Goal: Information Seeking & Learning: Find specific fact

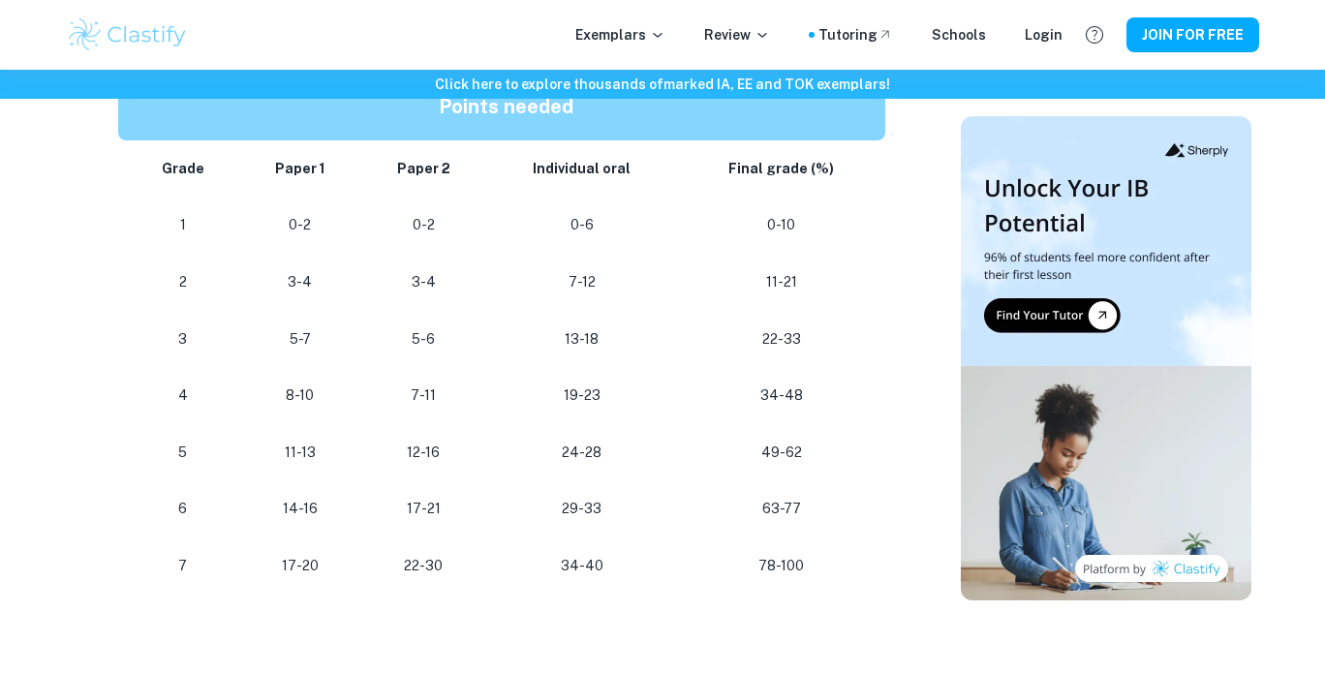
scroll to position [1236, 0]
drag, startPoint x: 756, startPoint y: 508, endPoint x: 819, endPoint y: 507, distance: 63.0
click at [819, 507] on p "63-77" at bounding box center [782, 508] width 176 height 26
click at [789, 507] on p "63-77" at bounding box center [782, 508] width 176 height 26
drag, startPoint x: 149, startPoint y: 489, endPoint x: 835, endPoint y: 485, distance: 685.9
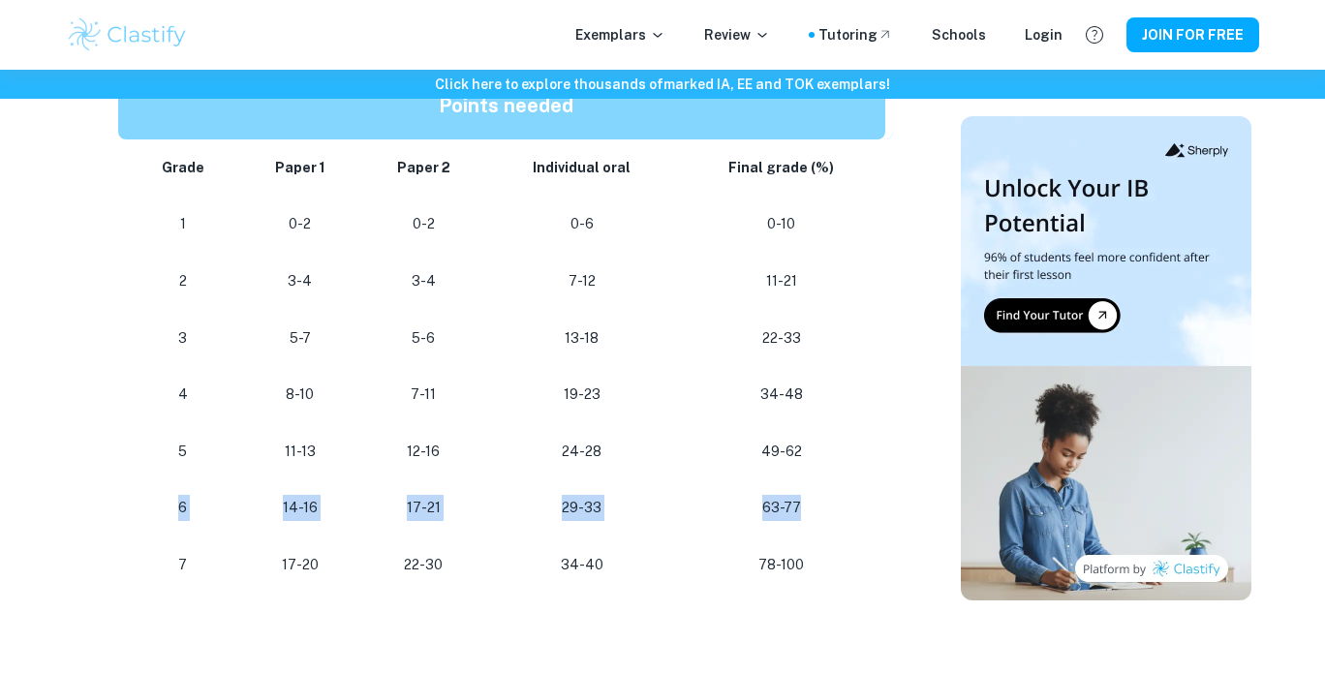
click at [835, 485] on tr "[PHONE_NUMBER] [PHONE_NUMBER]" at bounding box center [505, 508] width 775 height 57
click at [814, 502] on p "63-77" at bounding box center [782, 508] width 176 height 26
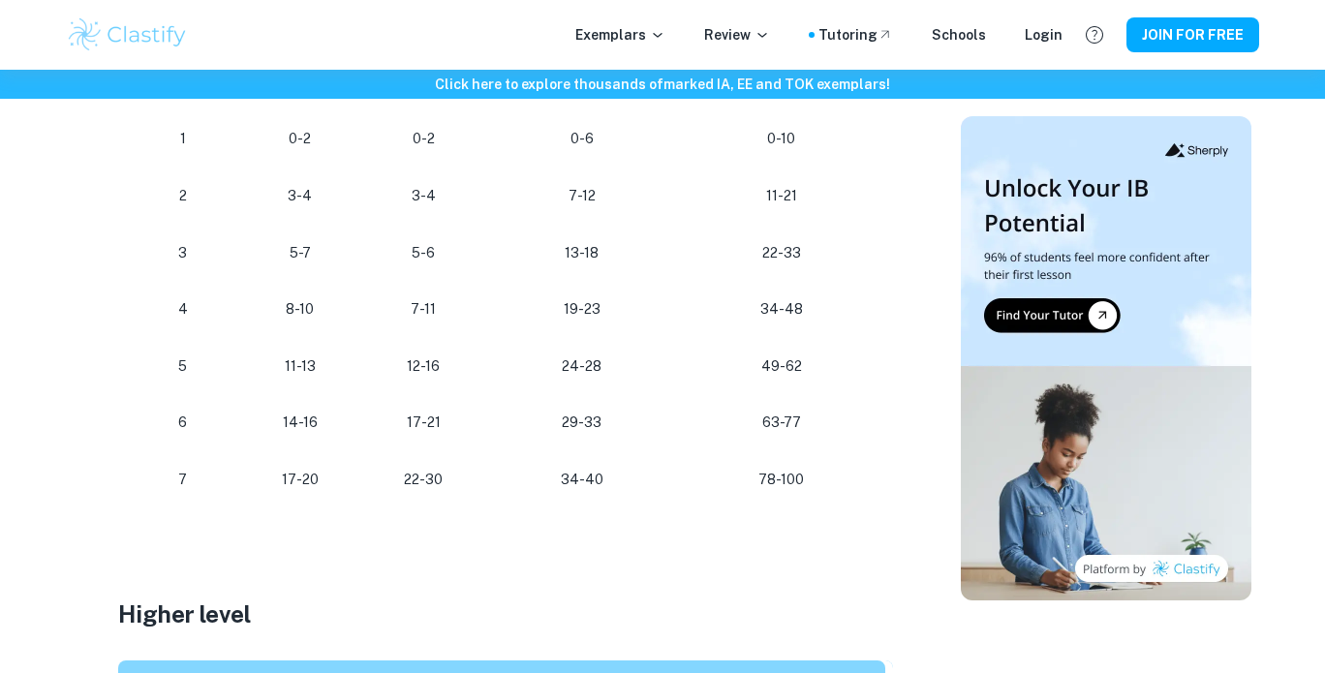
scroll to position [1322, 0]
drag, startPoint x: 787, startPoint y: 423, endPoint x: 762, endPoint y: 422, distance: 24.2
click at [762, 422] on p "63-77" at bounding box center [782, 422] width 176 height 26
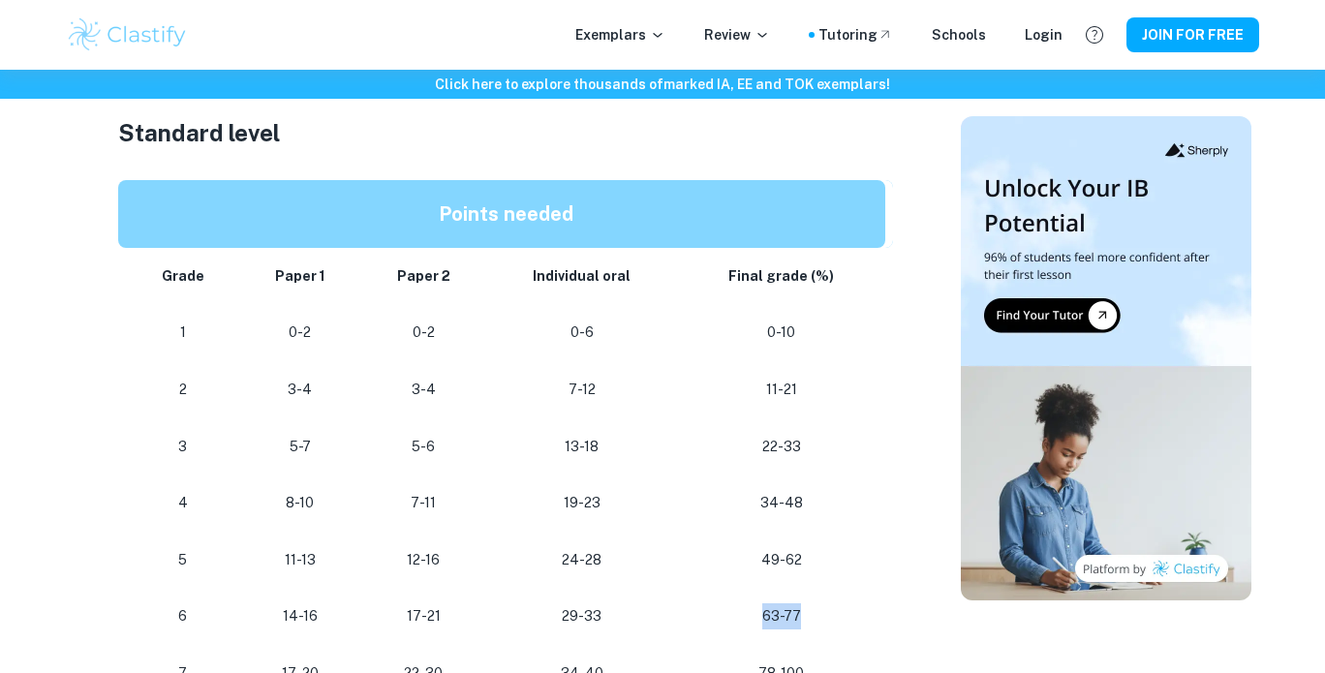
scroll to position [1099, 0]
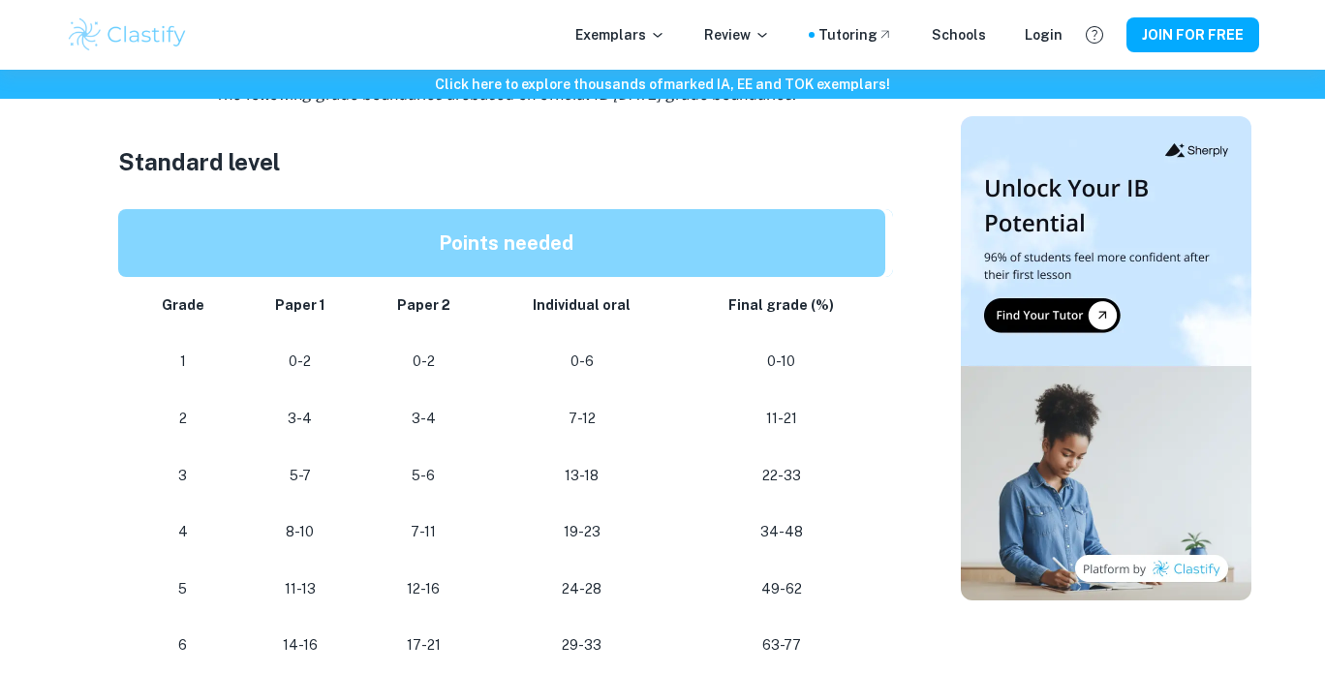
click at [827, 303] on strong "Final grade (%)" at bounding box center [781, 304] width 106 height 15
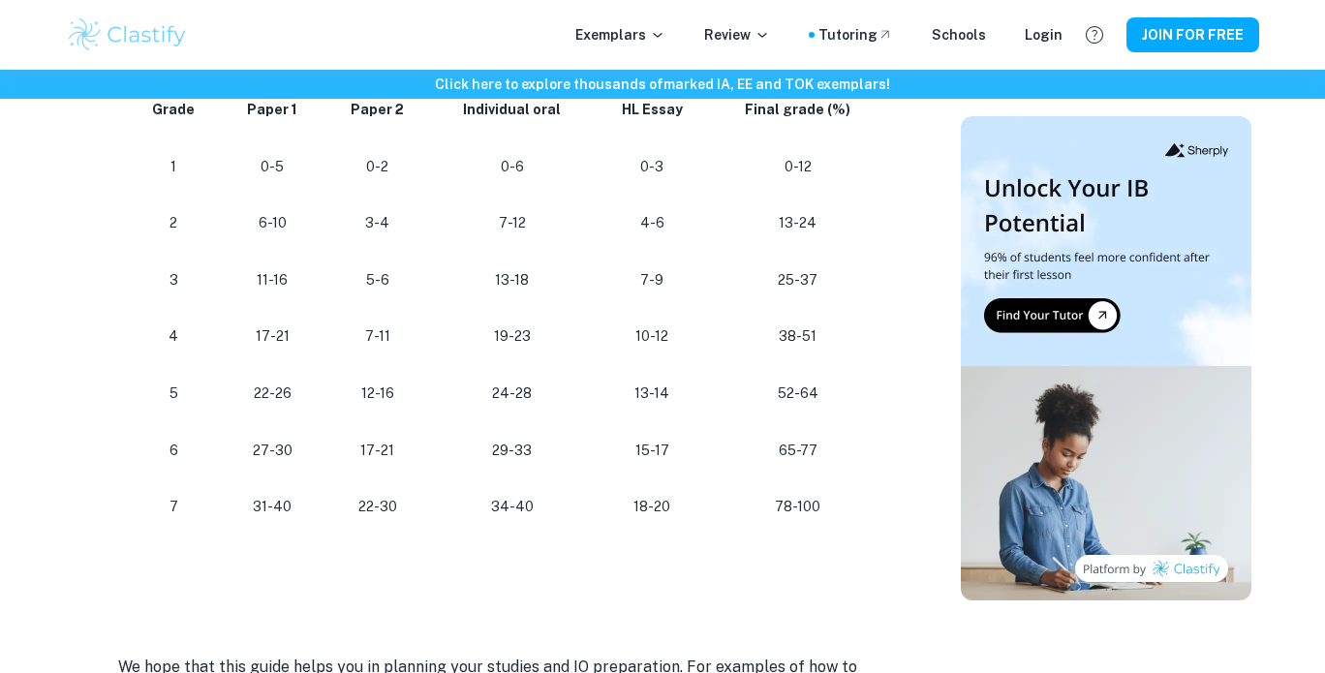
scroll to position [1970, 0]
drag, startPoint x: 249, startPoint y: 449, endPoint x: 345, endPoint y: 448, distance: 95.9
click at [345, 448] on tr "[PHONE_NUMBER] [PHONE_NUMBER] 65-77" at bounding box center [505, 448] width 775 height 57
click at [315, 454] on td "27-30" at bounding box center [272, 448] width 103 height 57
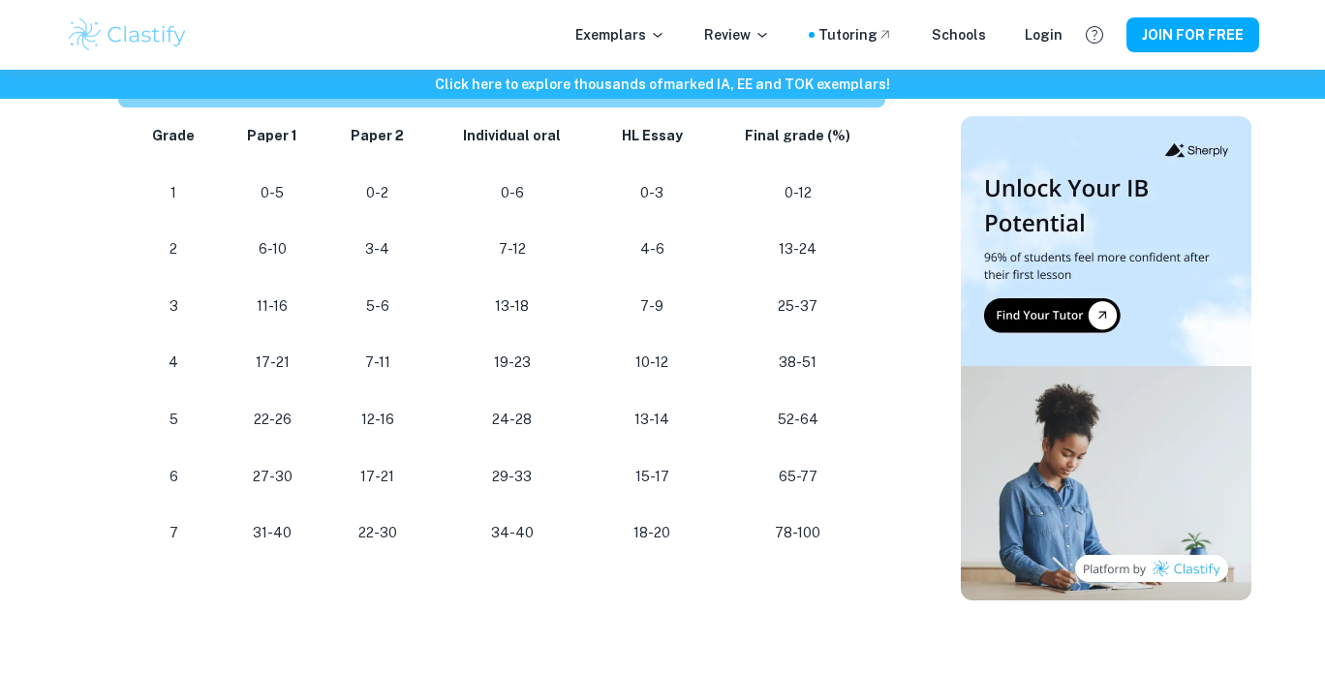
scroll to position [1941, 0]
drag, startPoint x: 490, startPoint y: 474, endPoint x: 558, endPoint y: 481, distance: 68.3
click at [558, 481] on p "29-33" at bounding box center [513, 478] width 132 height 26
drag, startPoint x: 494, startPoint y: 418, endPoint x: 542, endPoint y: 421, distance: 48.6
click at [542, 421] on p "24-28" at bounding box center [513, 421] width 132 height 26
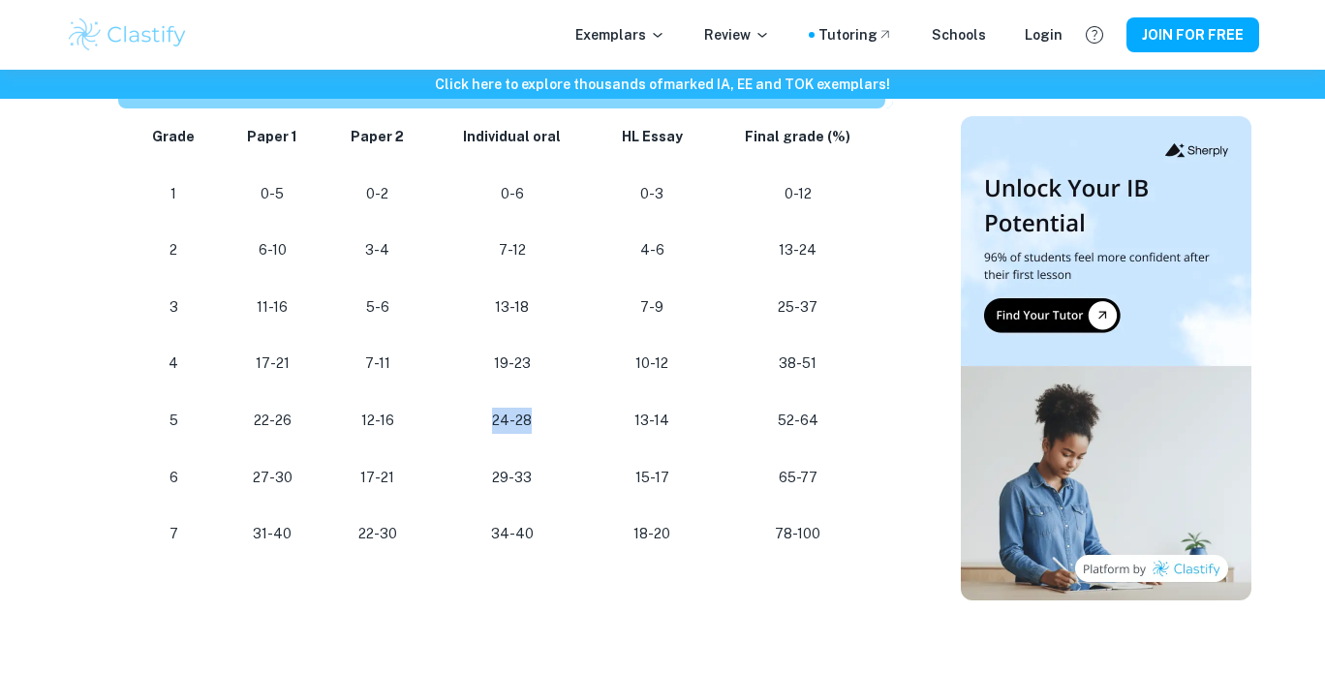
click at [536, 419] on p "24-28" at bounding box center [513, 421] width 132 height 26
